Goal: Find specific page/section: Find specific page/section

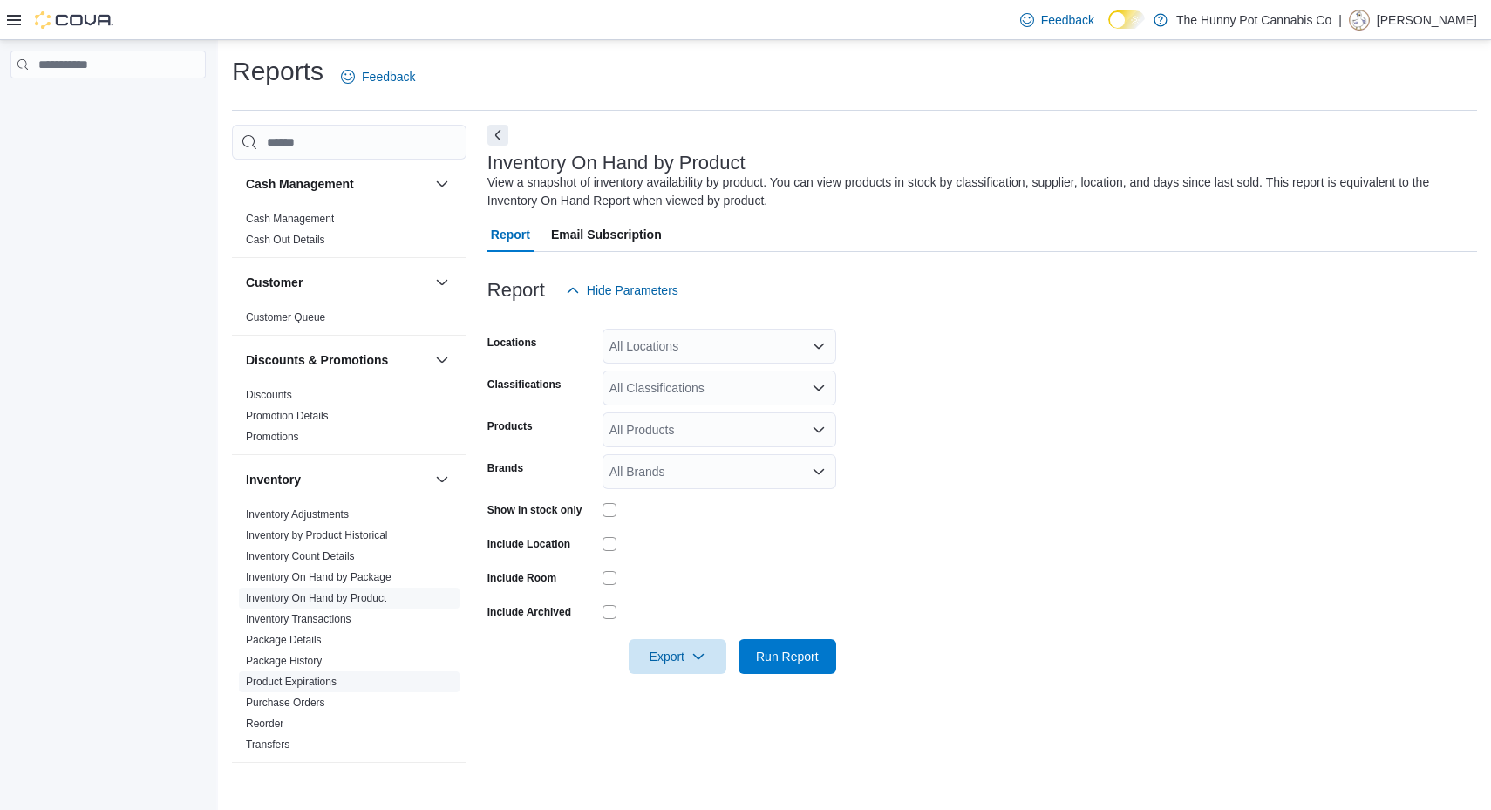
scroll to position [789, 0]
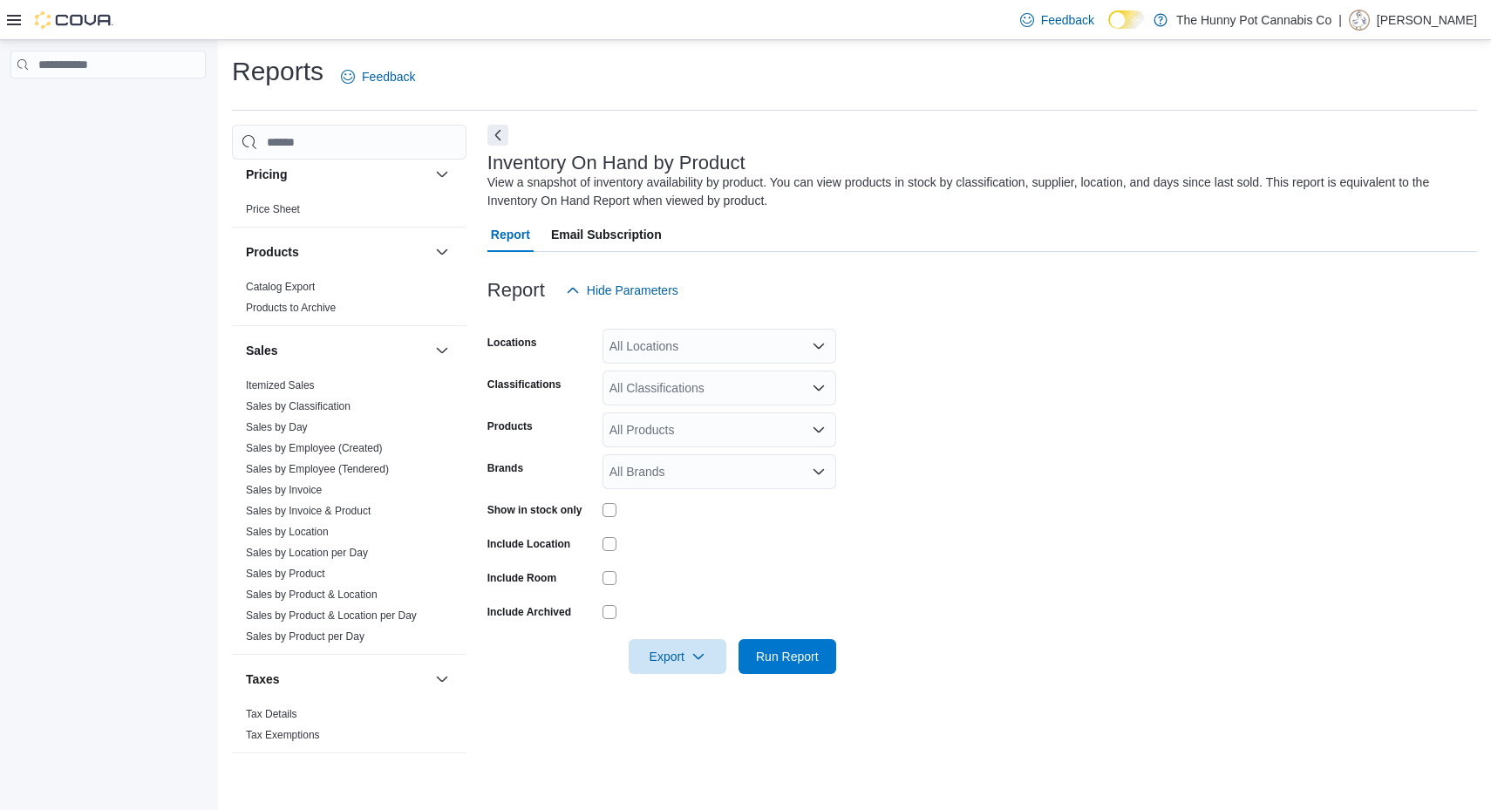
click at [20, 22] on icon at bounding box center [14, 20] width 14 height 14
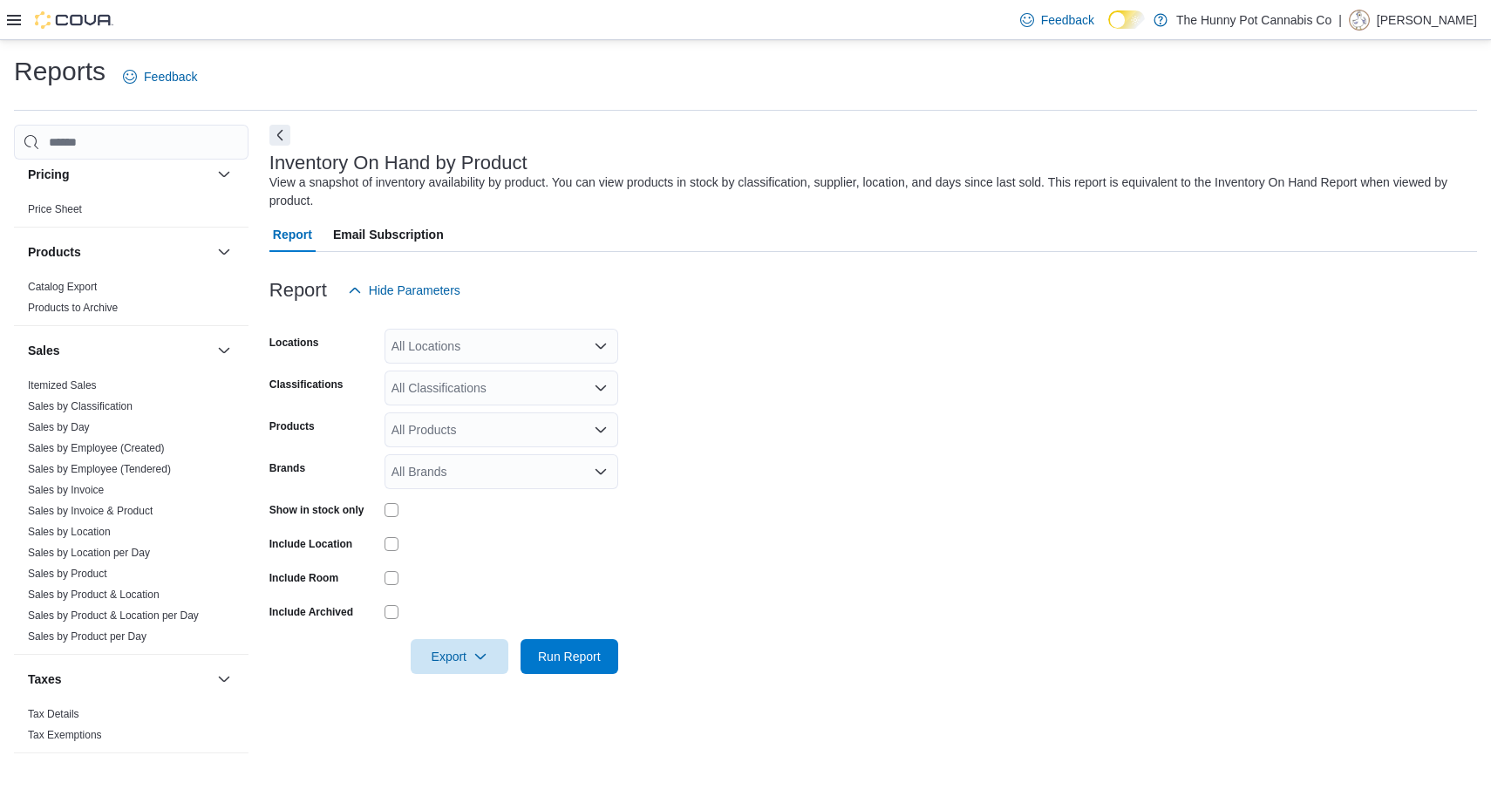
click at [13, 20] on icon at bounding box center [14, 20] width 14 height 10
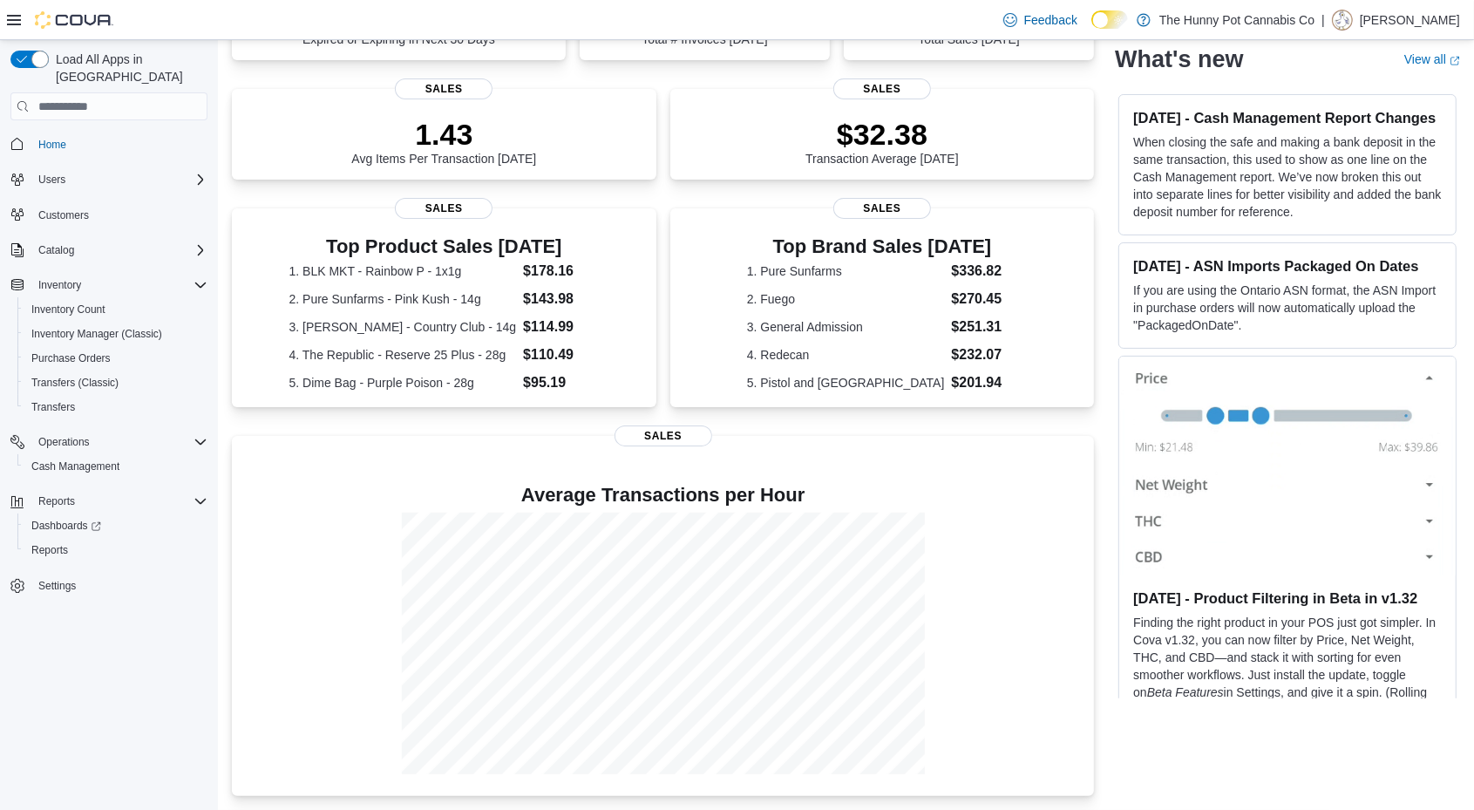
scroll to position [260, 0]
